Goal: Transaction & Acquisition: Subscribe to service/newsletter

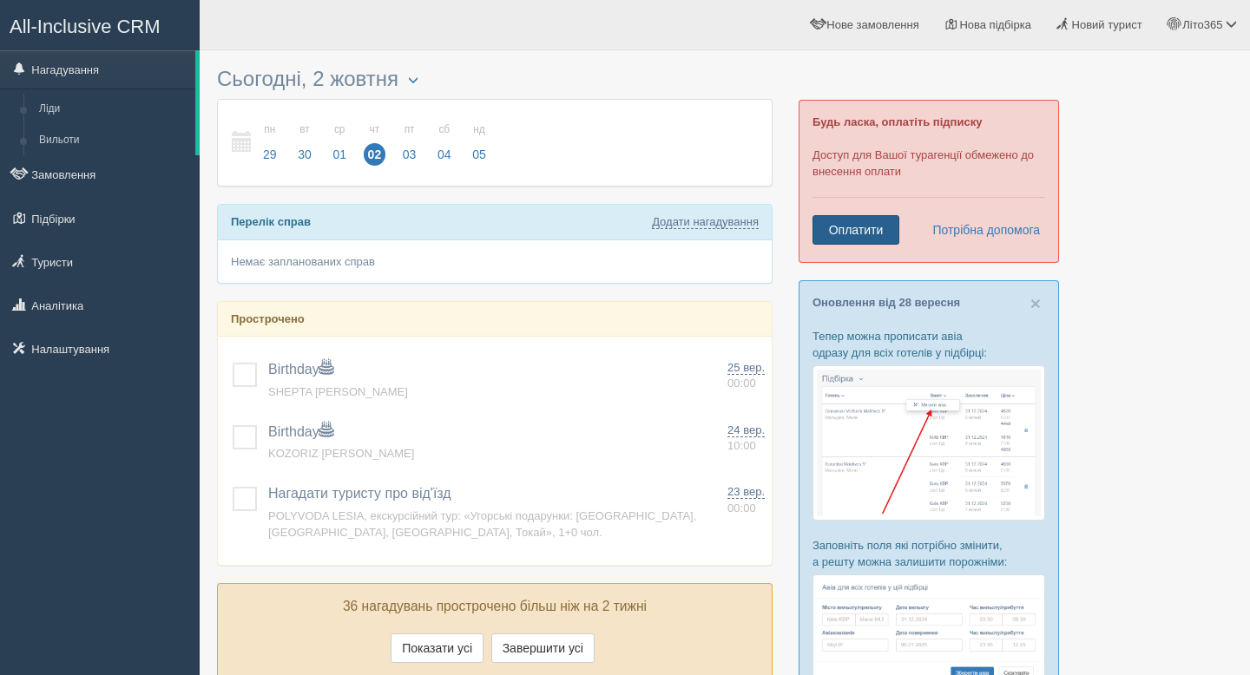
click at [869, 226] on link "Оплатити" at bounding box center [855, 230] width 87 height 30
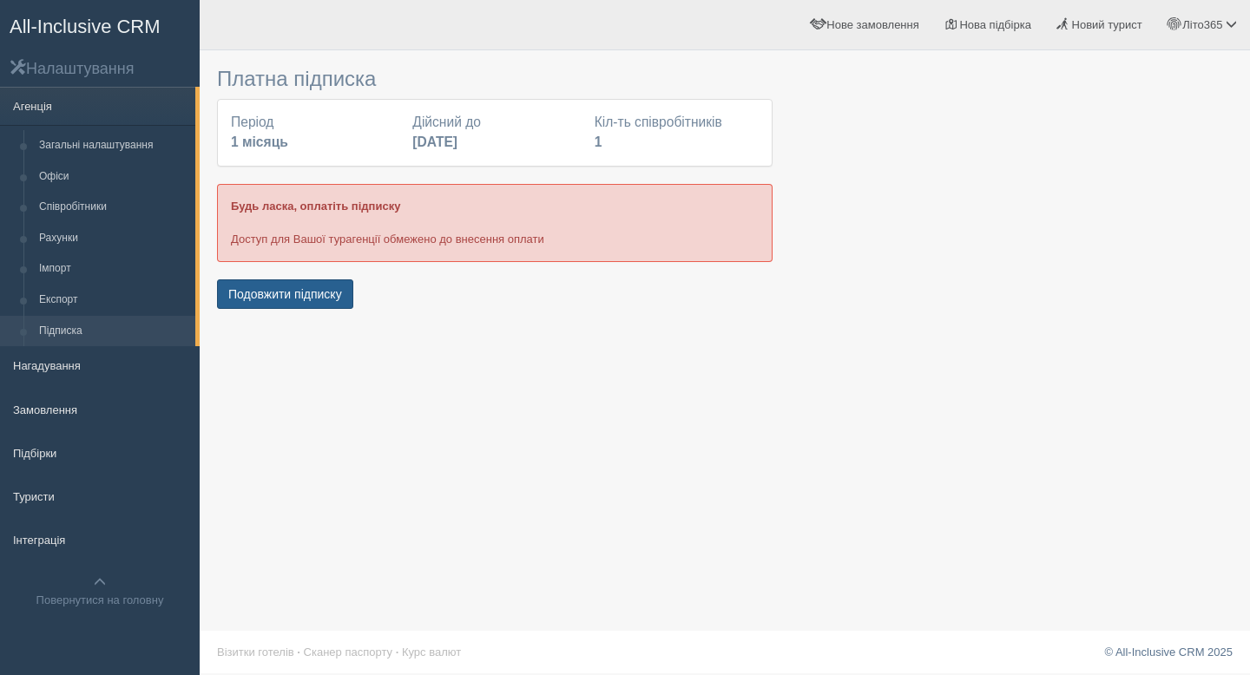
click at [221, 294] on button "Подовжити підписку" at bounding box center [285, 294] width 136 height 30
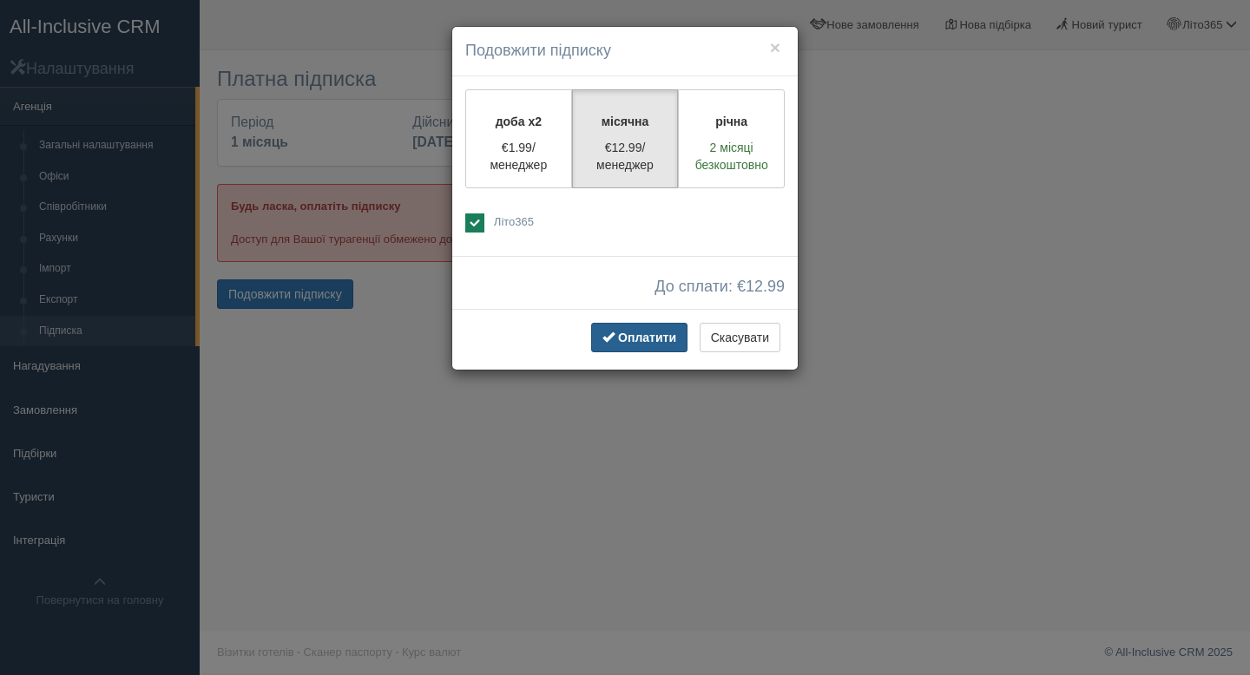
click at [608, 343] on span "button" at bounding box center [608, 337] width 12 height 12
